Goal: Information Seeking & Learning: Understand process/instructions

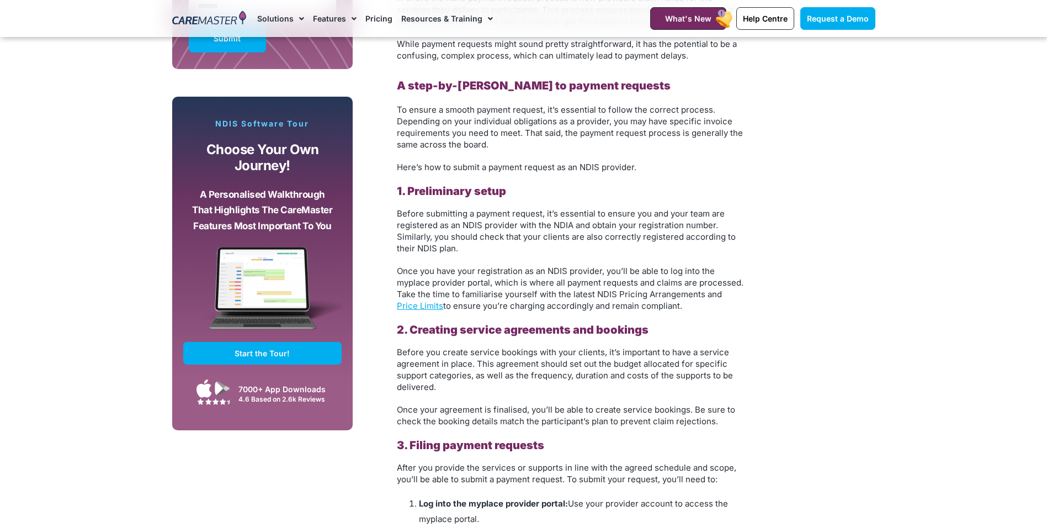
scroll to position [883, 0]
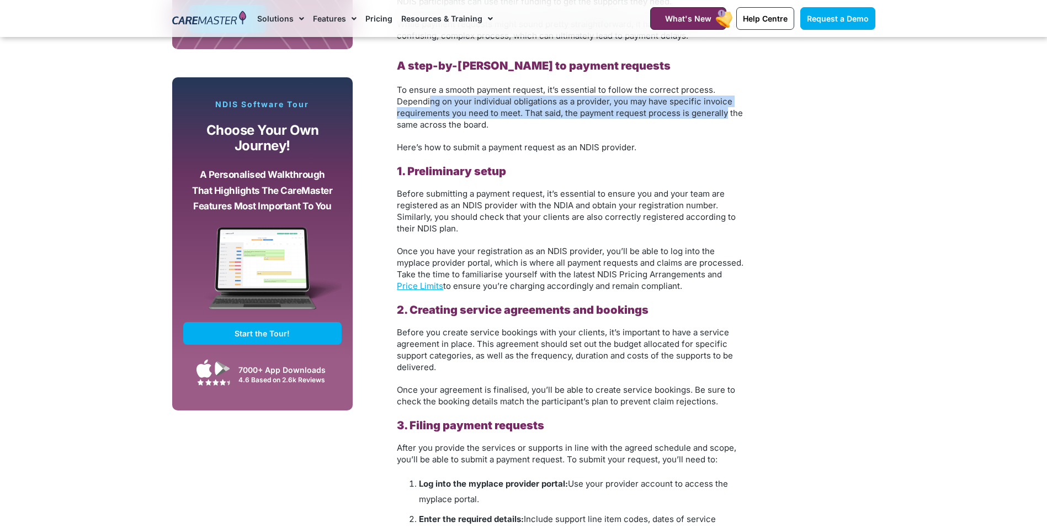
drag, startPoint x: 431, startPoint y: 99, endPoint x: 727, endPoint y: 109, distance: 296.1
click at [727, 109] on span "To ensure a smooth payment request, it’s essential to follow the correct proces…" at bounding box center [570, 106] width 346 height 45
click at [425, 119] on p "To ensure a smooth payment request, it’s essential to follow the correct proces…" at bounding box center [571, 107] width 348 height 46
click at [442, 112] on span "To ensure a smooth payment request, it’s essential to follow the correct proces…" at bounding box center [570, 106] width 346 height 45
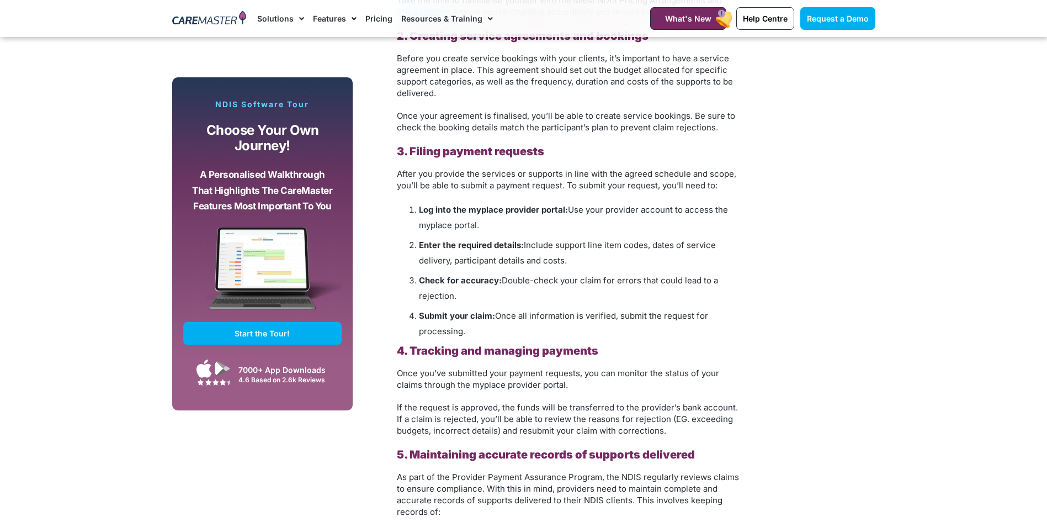
scroll to position [1159, 0]
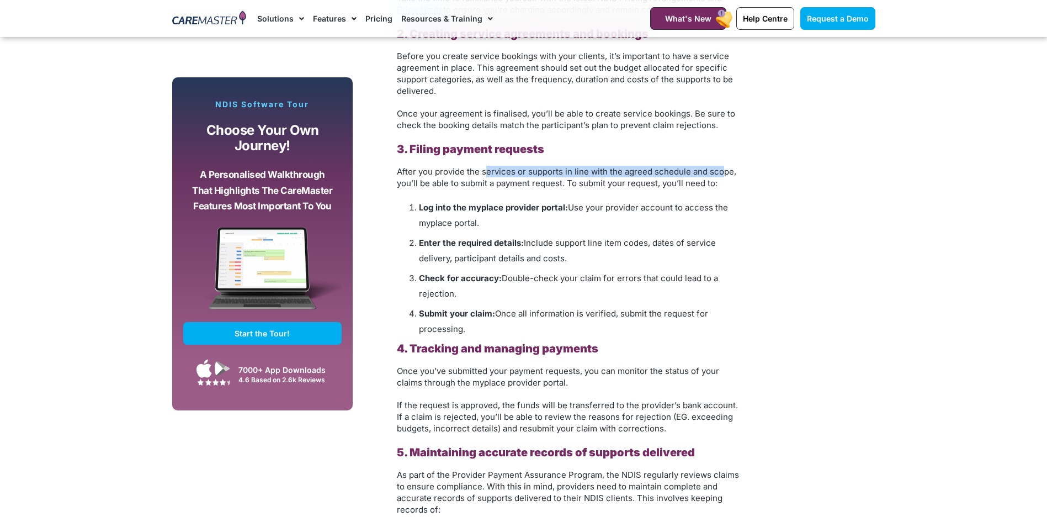
drag, startPoint x: 485, startPoint y: 172, endPoint x: 724, endPoint y: 167, distance: 239.1
click at [724, 167] on span "After you provide the services or supports in line with the agreed schedule and…" at bounding box center [567, 177] width 340 height 22
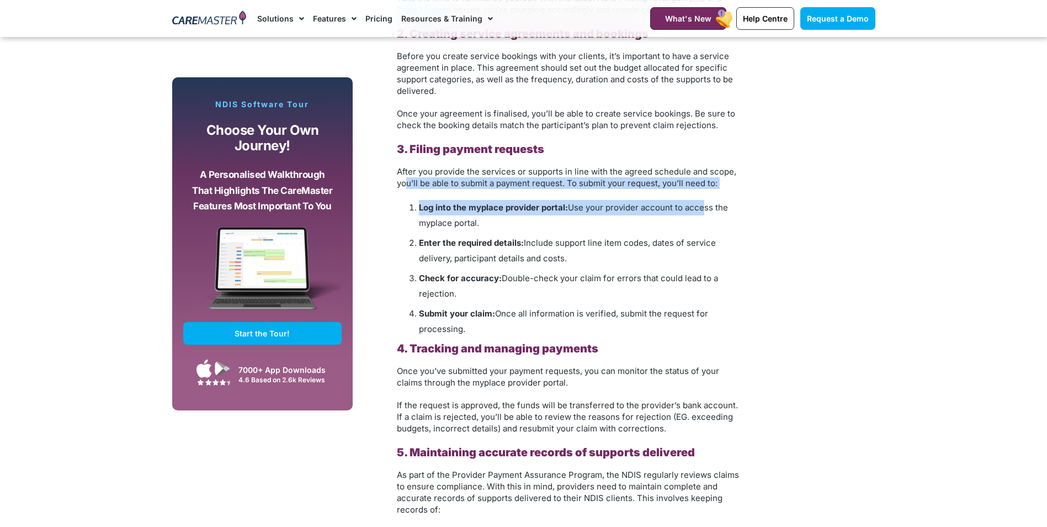
drag, startPoint x: 407, startPoint y: 183, endPoint x: 700, endPoint y: 189, distance: 293.2
click at [700, 189] on div "A Guide to Understanding the NDIS Provider Payment Request Process Part of runn…" at bounding box center [571, 323] width 348 height 1602
click at [468, 208] on b "Log into the myplace provider portal:" at bounding box center [493, 207] width 149 height 10
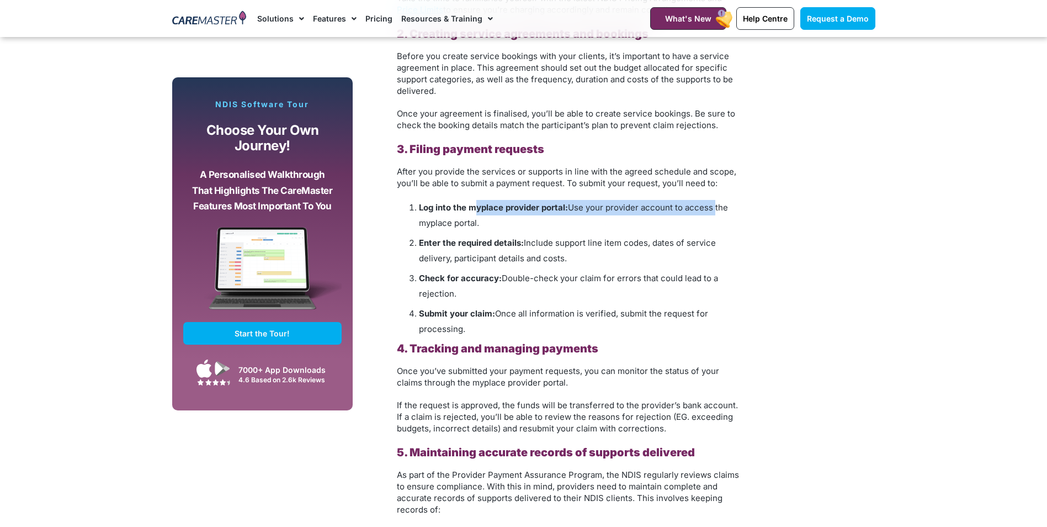
drag, startPoint x: 474, startPoint y: 208, endPoint x: 712, endPoint y: 214, distance: 238.6
click at [712, 214] on li "Log into the myplace provider portal: Use your provider account to access the m…" at bounding box center [582, 215] width 326 height 31
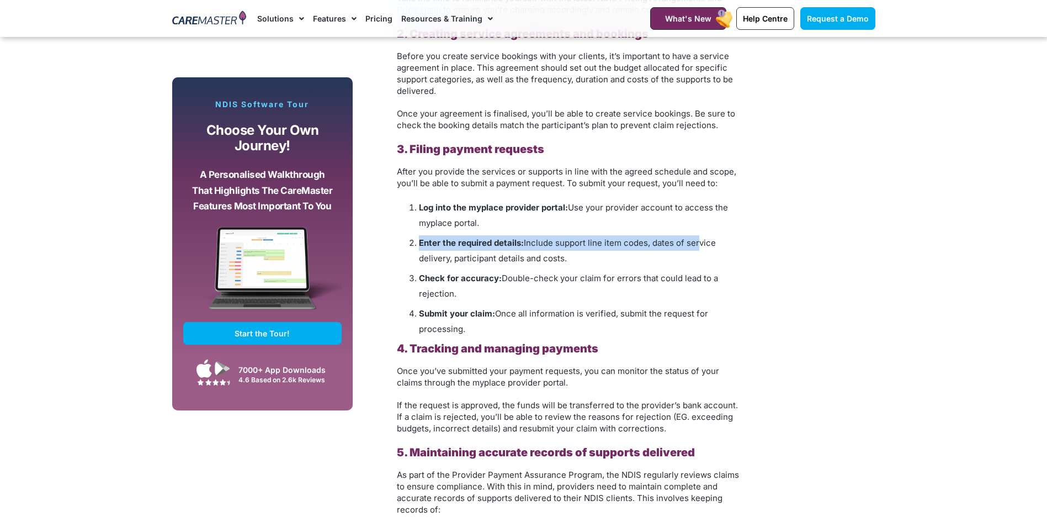
drag, startPoint x: 420, startPoint y: 242, endPoint x: 698, endPoint y: 244, distance: 277.7
click at [698, 244] on li "Enter the required details: Include support line item codes, dates of service d…" at bounding box center [582, 250] width 326 height 31
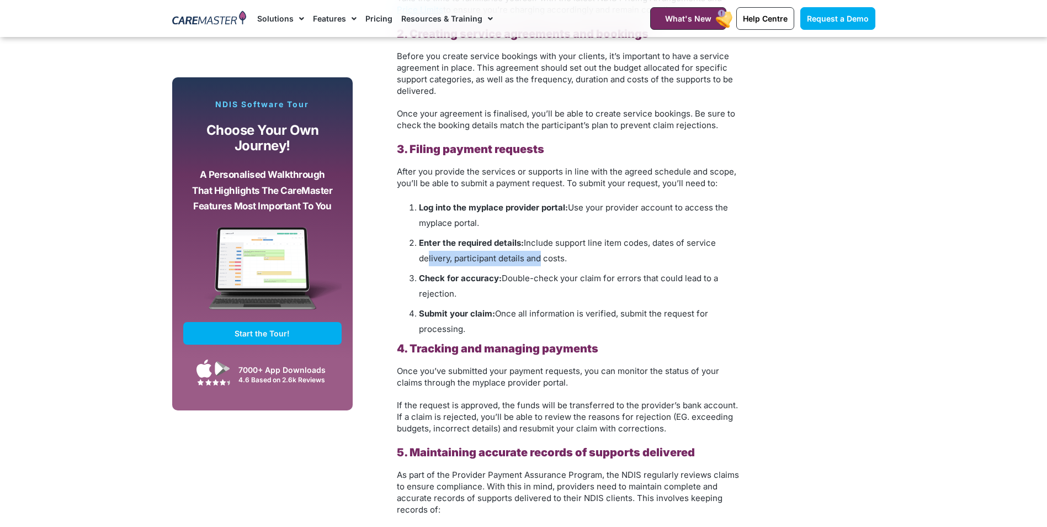
drag, startPoint x: 424, startPoint y: 257, endPoint x: 538, endPoint y: 255, distance: 113.8
click at [538, 255] on span "Include support line item codes, dates of service delivery, participant details…" at bounding box center [567, 250] width 297 height 26
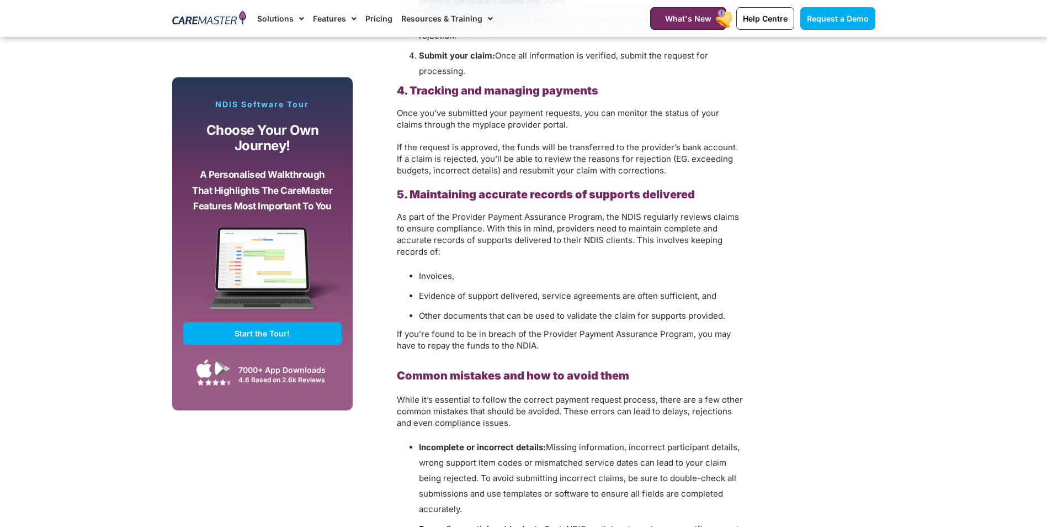
scroll to position [1435, 0]
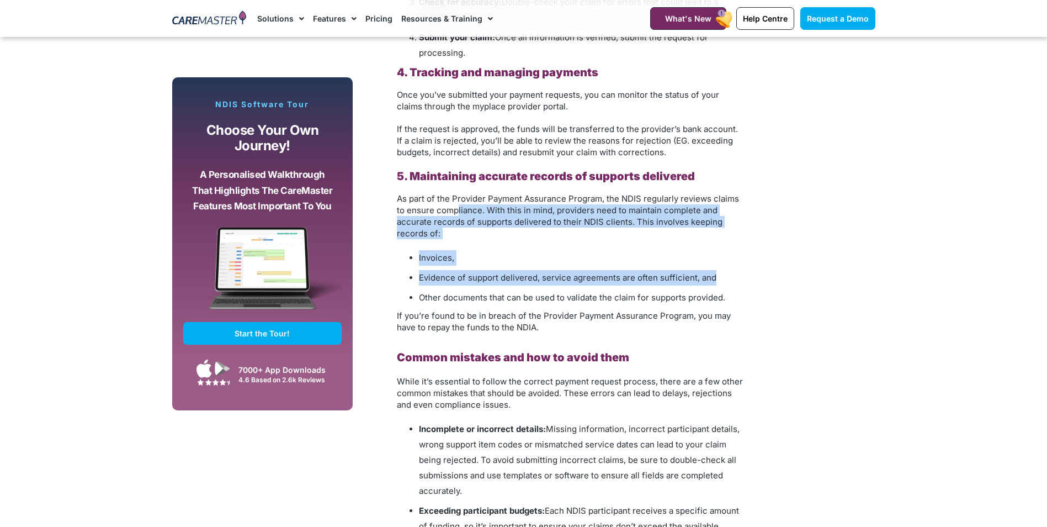
drag, startPoint x: 461, startPoint y: 208, endPoint x: 718, endPoint y: 272, distance: 265.0
click at [718, 272] on div "A Guide to Understanding the NDIS Provider Payment Request Process Part of runn…" at bounding box center [571, 47] width 348 height 1602
drag, startPoint x: 718, startPoint y: 272, endPoint x: 704, endPoint y: 283, distance: 18.1
click at [704, 283] on span "Evidence of support delivered, service agreements are often sufficient, and" at bounding box center [568, 277] width 298 height 10
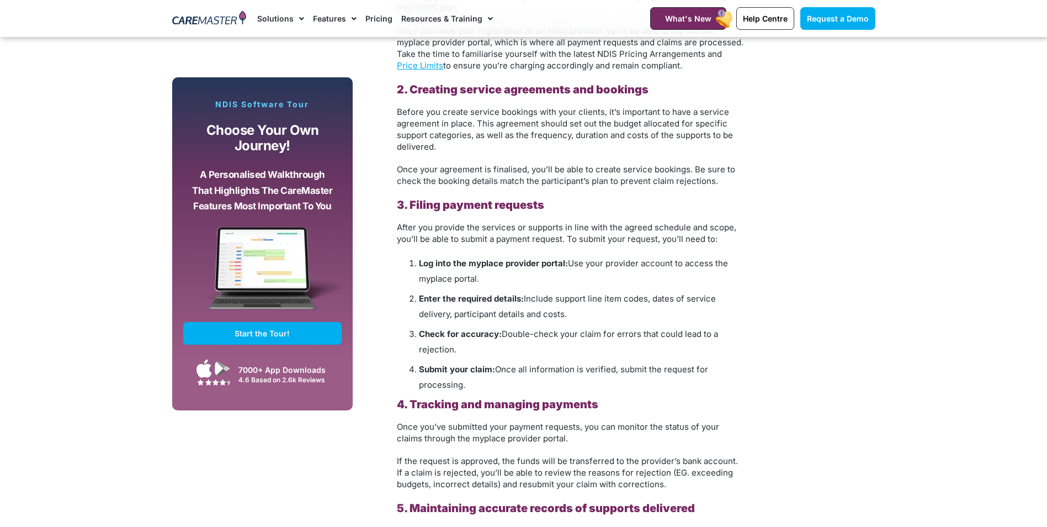
scroll to position [773, 0]
